Goal: Navigation & Orientation: Find specific page/section

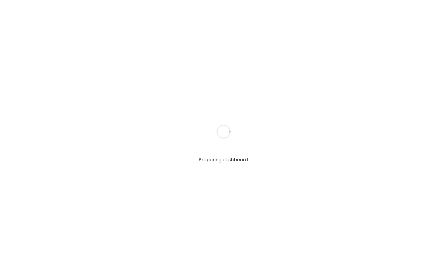
type input "**********"
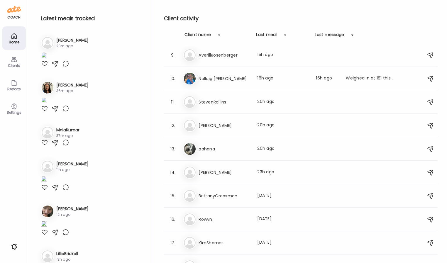
scroll to position [130, 0]
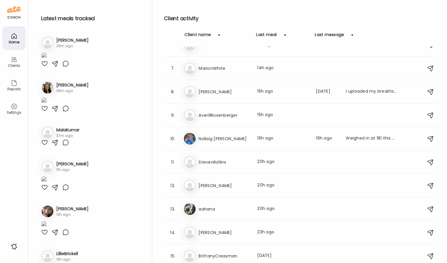
type input "**********"
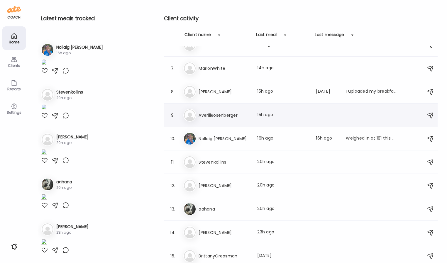
scroll to position [254, 0]
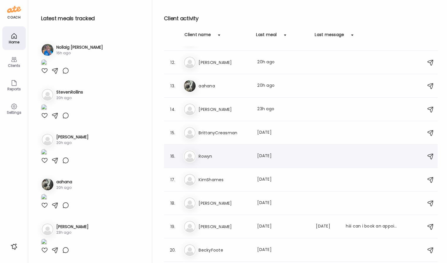
click at [248, 160] on div "Ro Rowyn Last meal: 1d ago" at bounding box center [301, 156] width 237 height 13
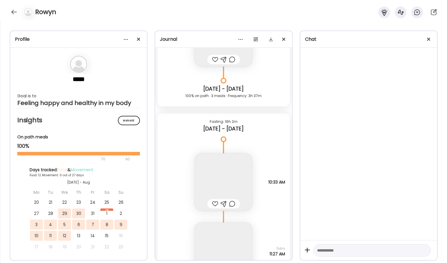
scroll to position [4030, 0]
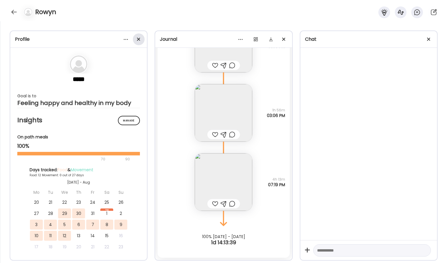
click at [139, 40] on div at bounding box center [139, 39] width 12 height 12
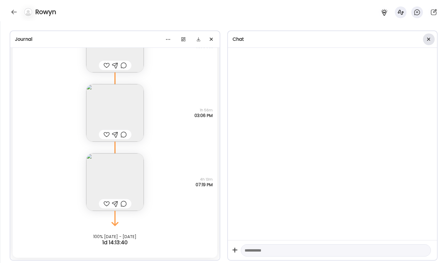
click at [428, 40] on div at bounding box center [429, 39] width 12 height 12
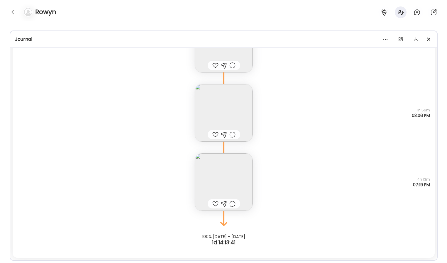
click at [334, 18] on div "Rowyn" at bounding box center [223, 10] width 447 height 21
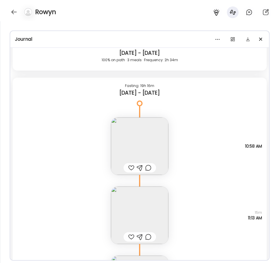
scroll to position [2422, 0]
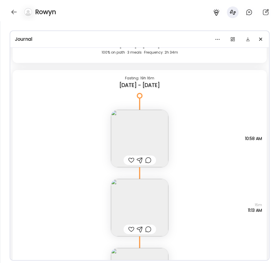
click at [136, 133] on img at bounding box center [139, 138] width 57 height 57
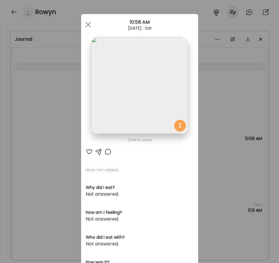
click at [161, 84] on img at bounding box center [139, 85] width 97 height 97
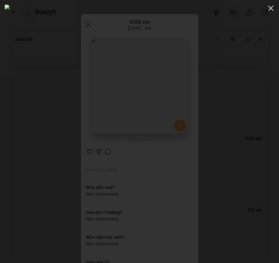
click at [272, 7] on span at bounding box center [271, 8] width 5 height 5
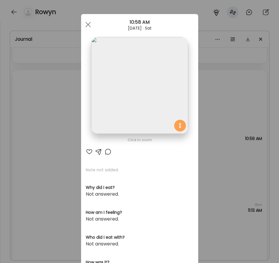
click at [162, 85] on img at bounding box center [139, 85] width 97 height 97
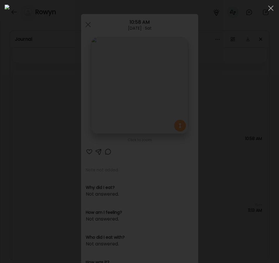
click at [207, 68] on img at bounding box center [140, 132] width 270 height 254
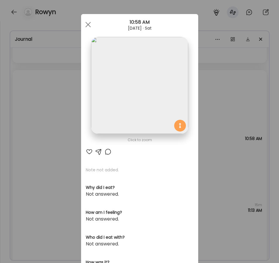
click at [229, 42] on div "Ate Coach Dashboard Wahoo! It’s official Take a moment to set up your Coach Pro…" at bounding box center [139, 131] width 279 height 263
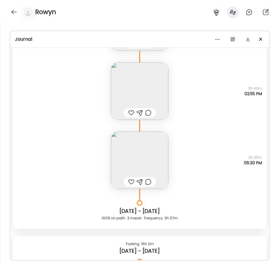
scroll to position [1891, 0]
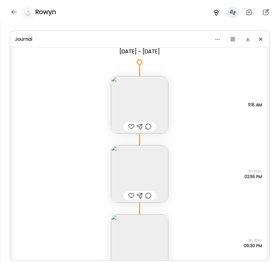
click at [91, 176] on div "Note not added Questions not answered 3h 40m 02:55 PM" at bounding box center [140, 168] width 255 height 69
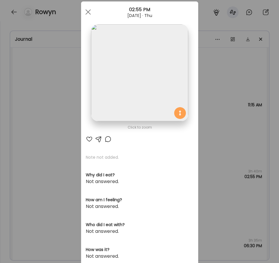
scroll to position [25, 0]
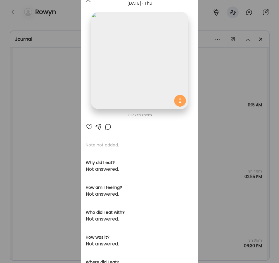
click at [52, 157] on div "Ate Coach Dashboard Wahoo! It’s official Take a moment to set up your Coach Pro…" at bounding box center [139, 131] width 279 height 263
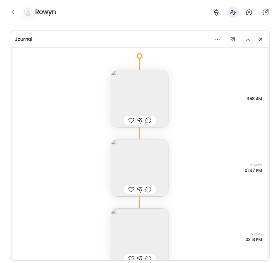
scroll to position [3488, 0]
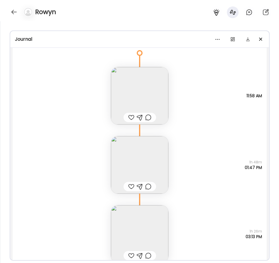
click at [146, 95] on img at bounding box center [139, 95] width 57 height 57
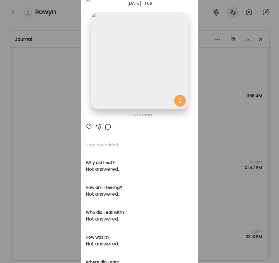
click at [229, 91] on div "Ate Coach Dashboard Wahoo! It’s official Take a moment to set up your Coach Pro…" at bounding box center [139, 131] width 279 height 263
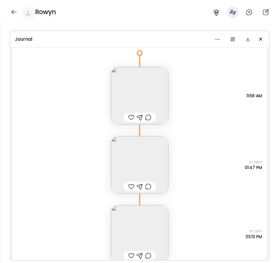
scroll to position [3505, 0]
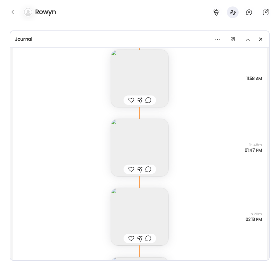
click at [150, 135] on img at bounding box center [139, 147] width 57 height 57
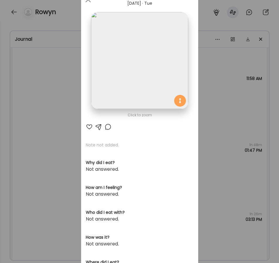
click at [223, 89] on div "Ate Coach Dashboard Wahoo! It’s official Take a moment to set up your Coach Pro…" at bounding box center [139, 131] width 279 height 263
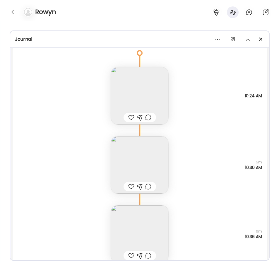
scroll to position [1117, 0]
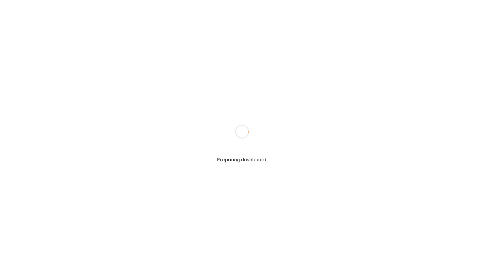
type input "**********"
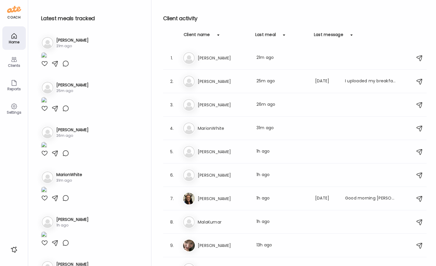
type input "**********"
click at [261, 80] on div "Last meal: 25m ago" at bounding box center [282, 81] width 52 height 7
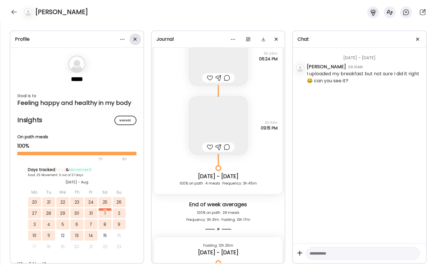
scroll to position [9961, 0]
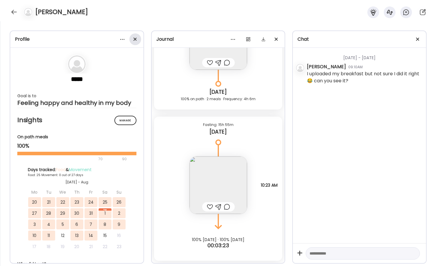
click at [133, 38] on span at bounding box center [134, 39] width 3 height 3
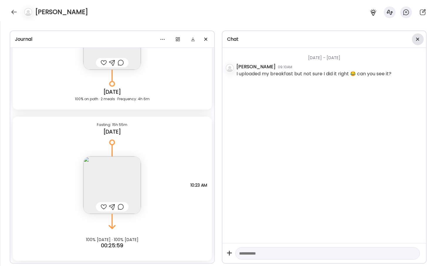
click at [416, 37] on div at bounding box center [418, 39] width 12 height 12
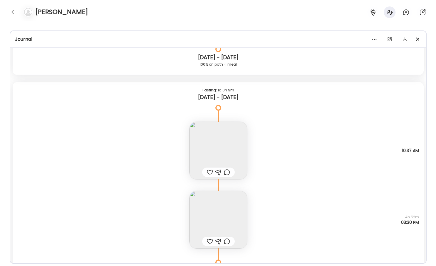
scroll to position [9581, 0]
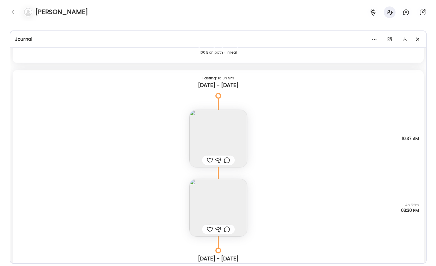
click at [224, 137] on img at bounding box center [217, 138] width 57 height 57
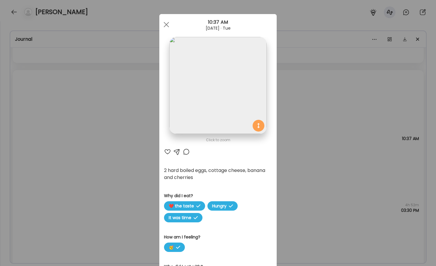
click at [220, 99] on img at bounding box center [217, 85] width 97 height 97
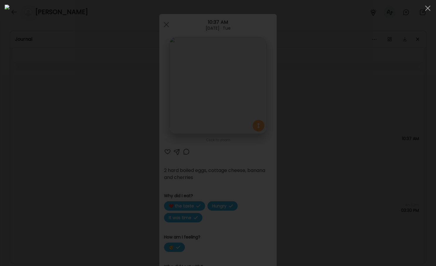
click at [101, 119] on img at bounding box center [218, 133] width 426 height 257
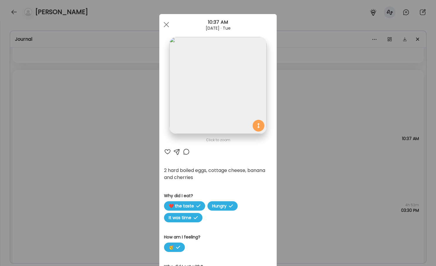
click at [142, 116] on div "Ate Coach Dashboard Wahoo! It’s official Take a moment to set up your Coach Pro…" at bounding box center [218, 133] width 436 height 266
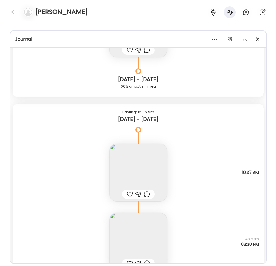
scroll to position [9622, 0]
